Goal: Task Accomplishment & Management: Manage account settings

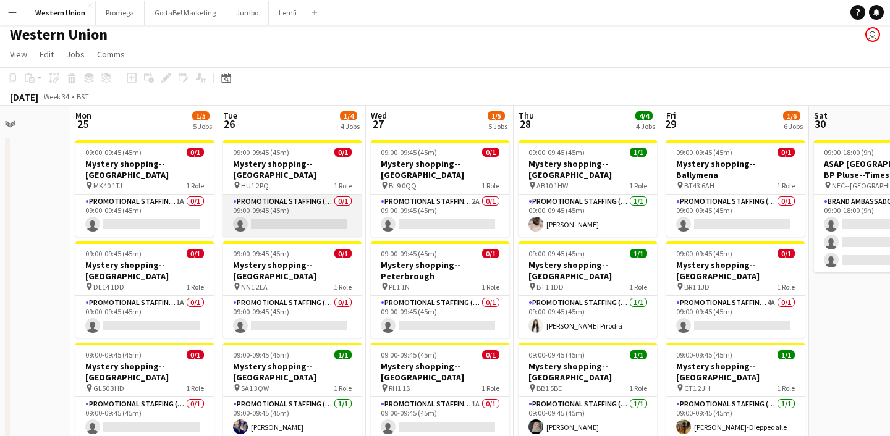
scroll to position [6, 0]
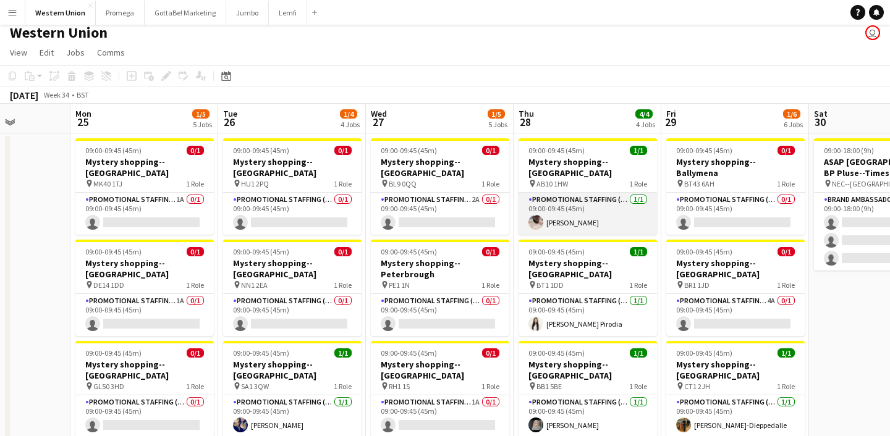
click at [577, 211] on app-card-role "Promotional Staffing (Mystery Shopper) [DATE] 09:00-09:45 (45m) [PERSON_NAME]" at bounding box center [588, 214] width 138 height 42
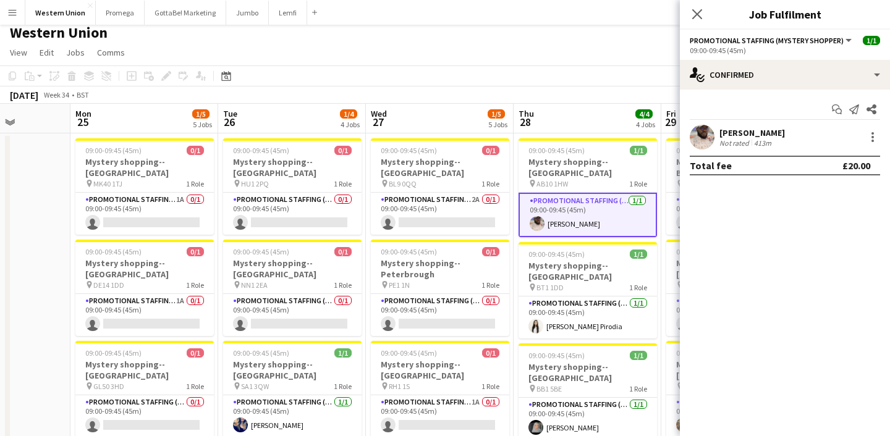
click at [739, 136] on div "[PERSON_NAME]" at bounding box center [752, 132] width 66 height 11
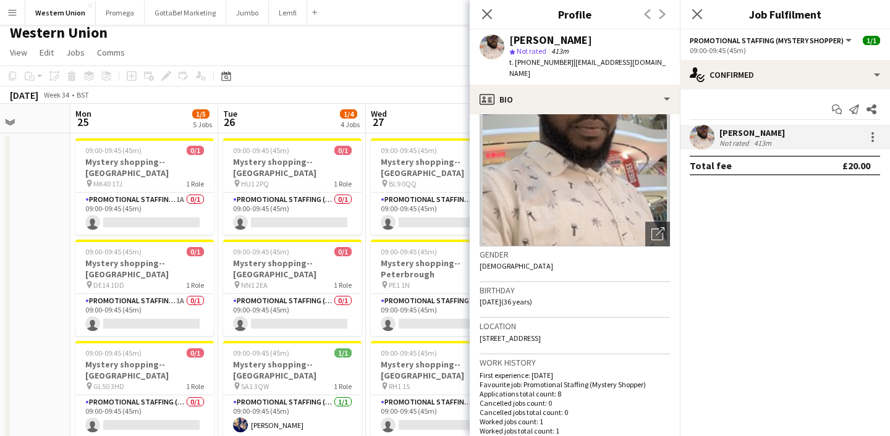
scroll to position [66, 0]
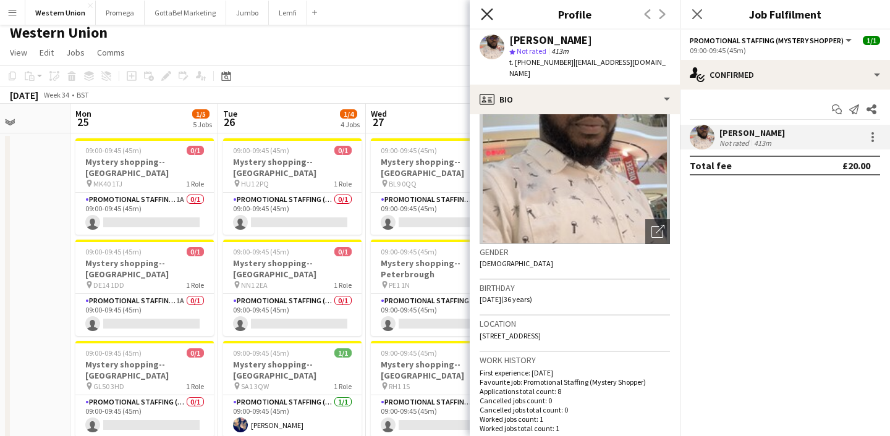
click at [484, 10] on icon at bounding box center [487, 14] width 12 height 12
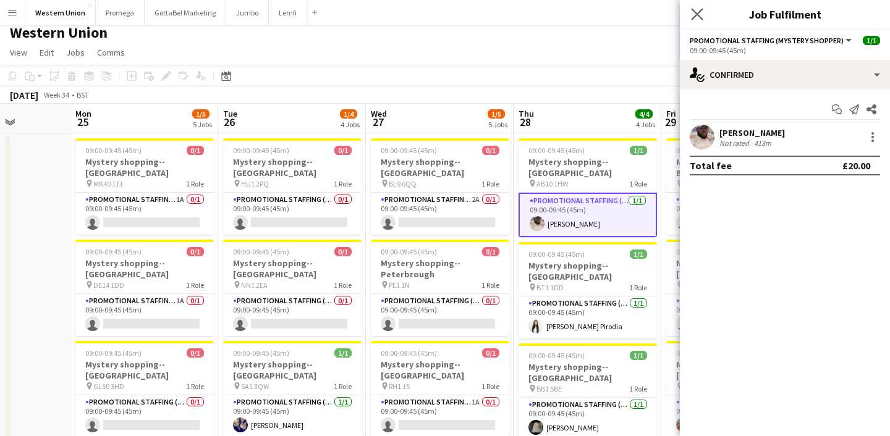
click at [703, 13] on app-icon "Close pop-in" at bounding box center [698, 15] width 18 height 18
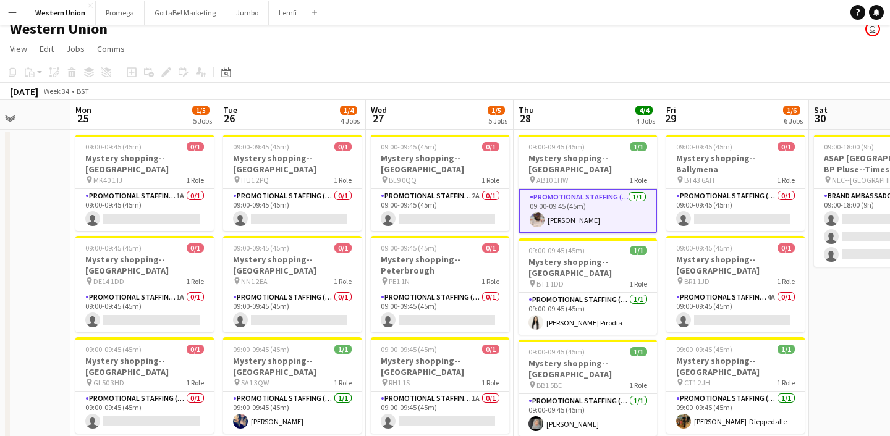
scroll to position [0, 0]
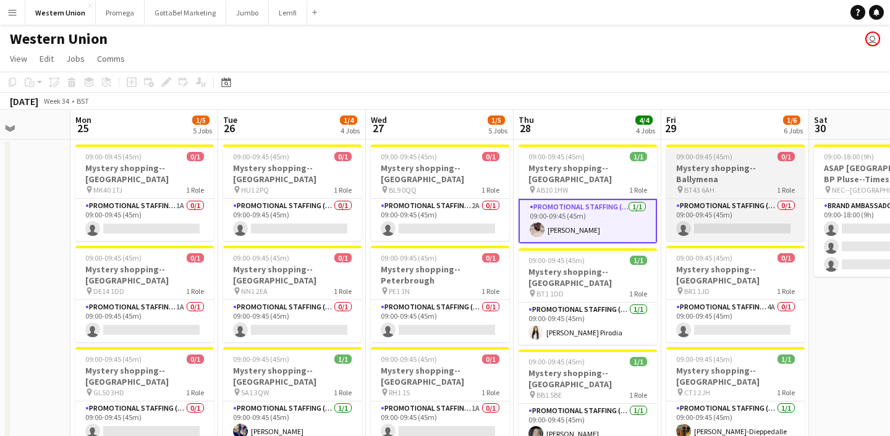
click at [704, 185] on span "BT43 6AH" at bounding box center [699, 189] width 30 height 9
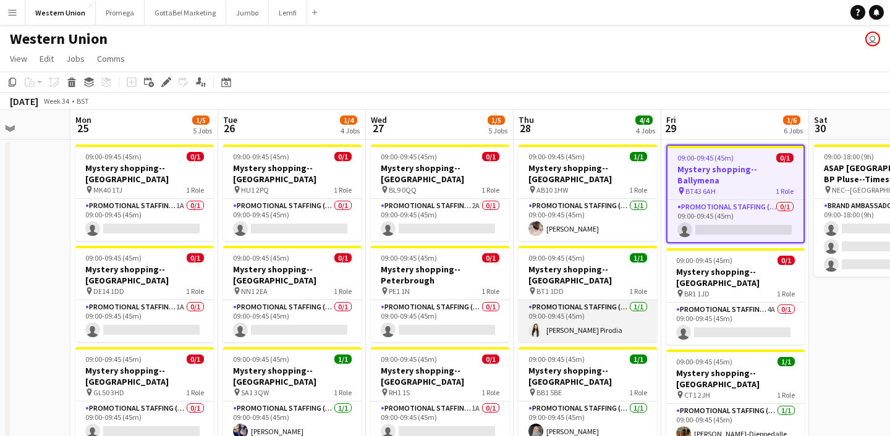
click at [577, 300] on app-card-role "Promotional Staffing (Mystery Shopper) [DATE] 09:00-09:45 (45m) [PERSON_NAME]" at bounding box center [588, 321] width 138 height 42
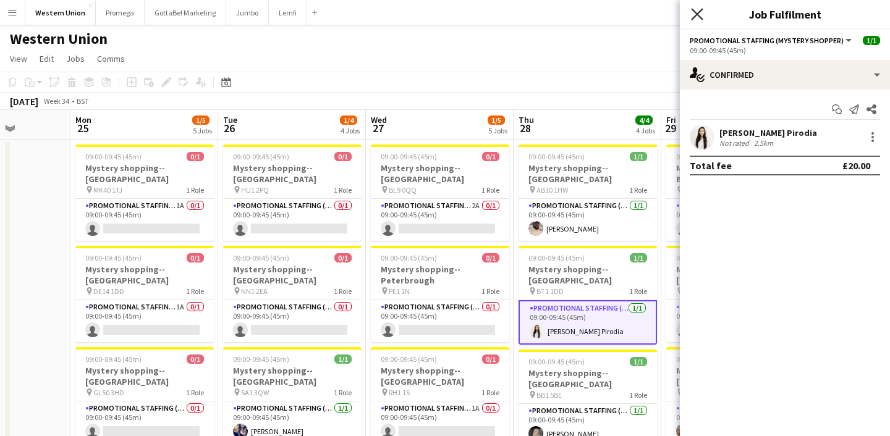
click at [697, 11] on icon "Close pop-in" at bounding box center [697, 14] width 12 height 12
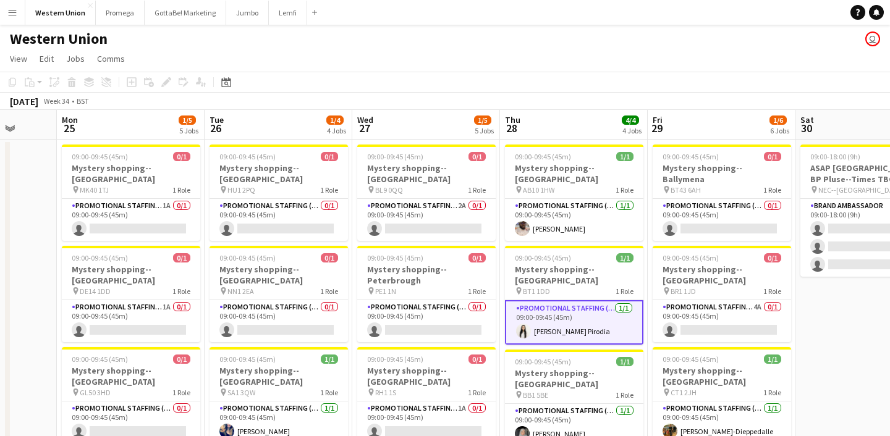
scroll to position [0, 391]
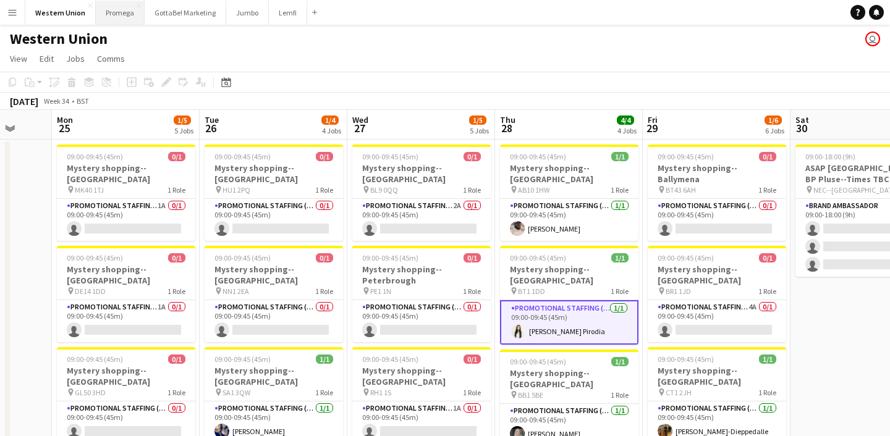
click at [122, 15] on button "Promega Close" at bounding box center [120, 13] width 49 height 24
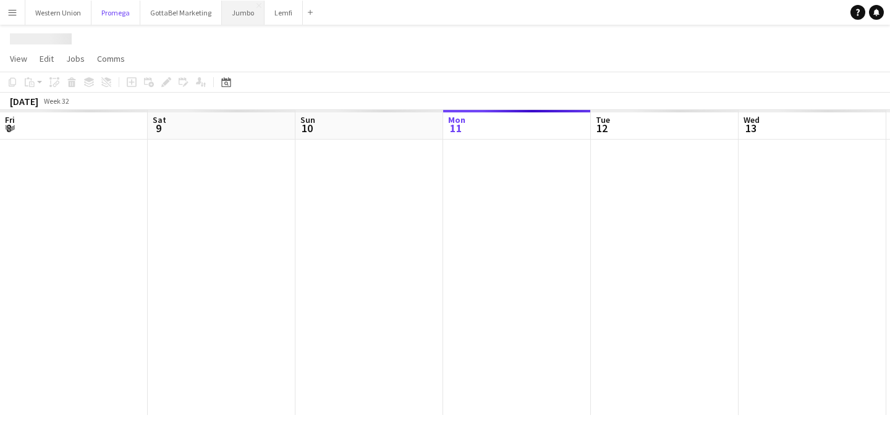
scroll to position [0, 295]
